Goal: Find specific page/section: Find specific page/section

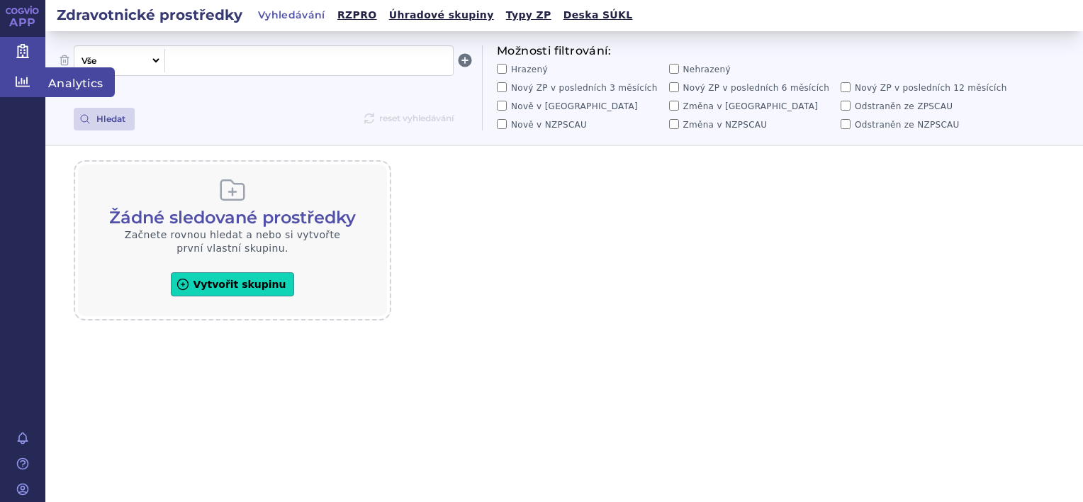
click at [20, 81] on icon at bounding box center [23, 81] width 14 height 14
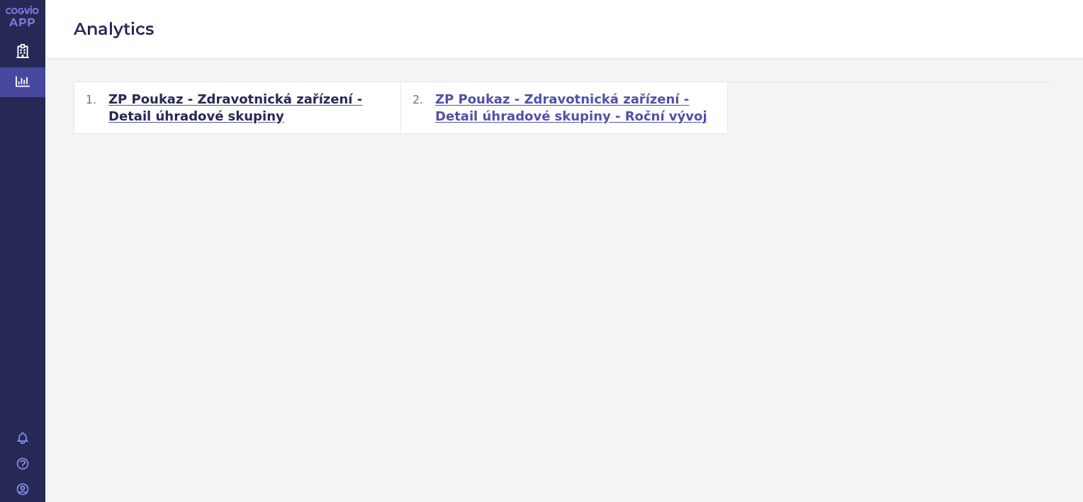
click at [467, 102] on span "ZP Poukaz - Zdravotnická zařízení - Detail úhradové skupiny - Roční vývoj" at bounding box center [575, 108] width 281 height 34
